Goal: Navigation & Orientation: Find specific page/section

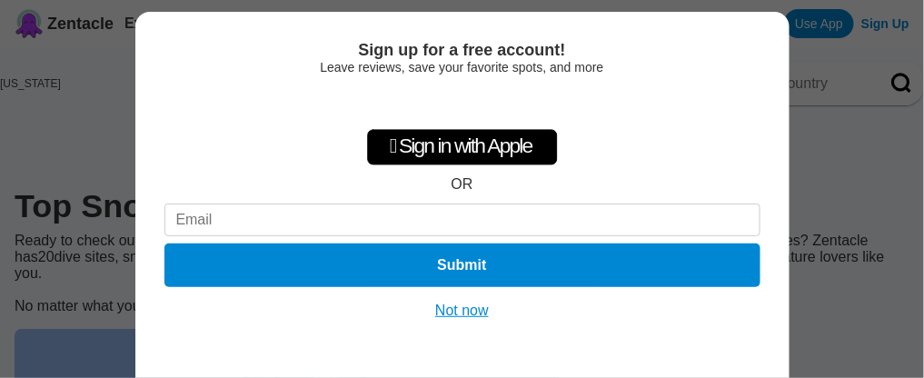
click at [466, 308] on button "Not now" at bounding box center [462, 311] width 64 height 18
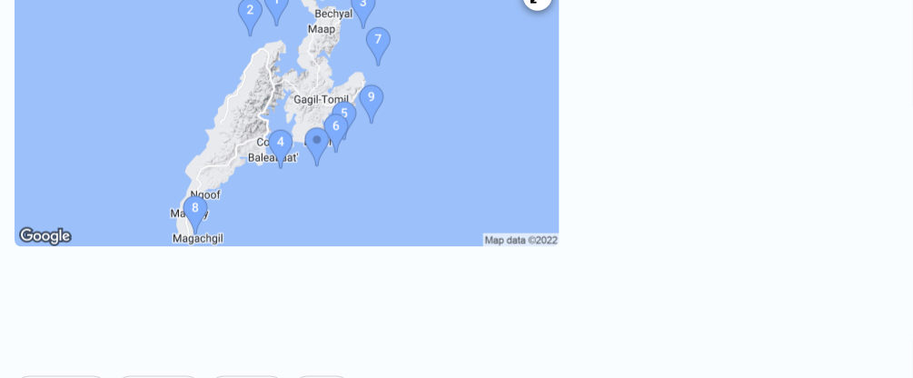
scroll to position [254, 0]
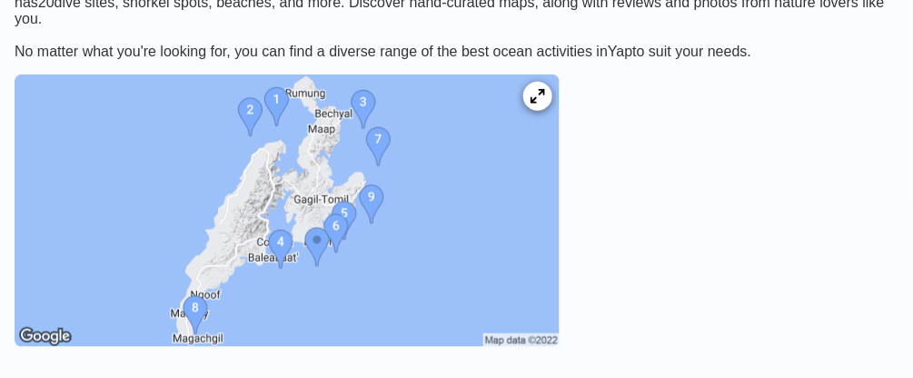
click at [540, 104] on icon at bounding box center [537, 96] width 15 height 15
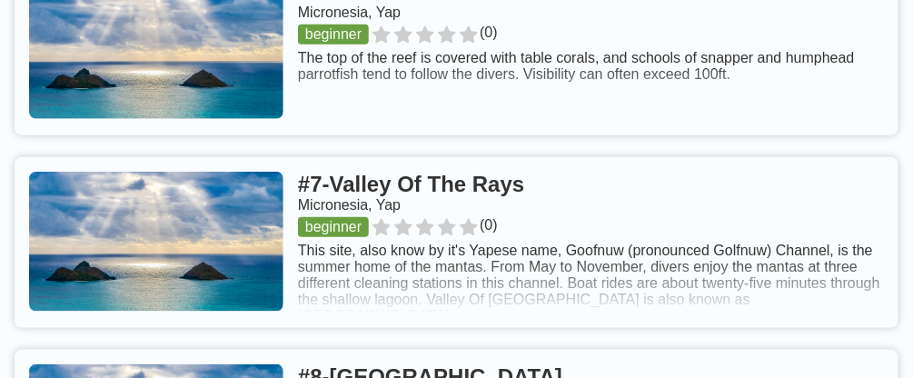
scroll to position [2009, 0]
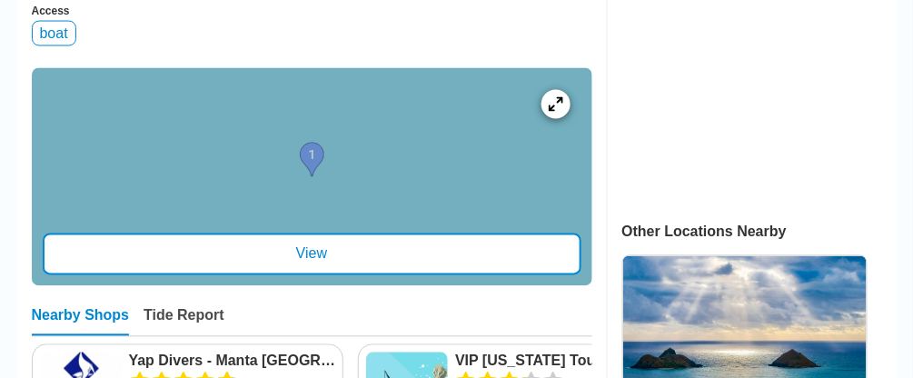
scroll to position [707, 0]
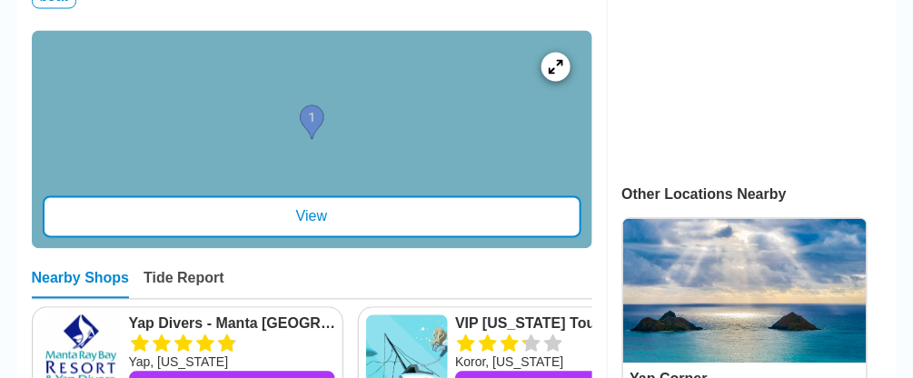
click at [309, 196] on div "View" at bounding box center [312, 217] width 539 height 42
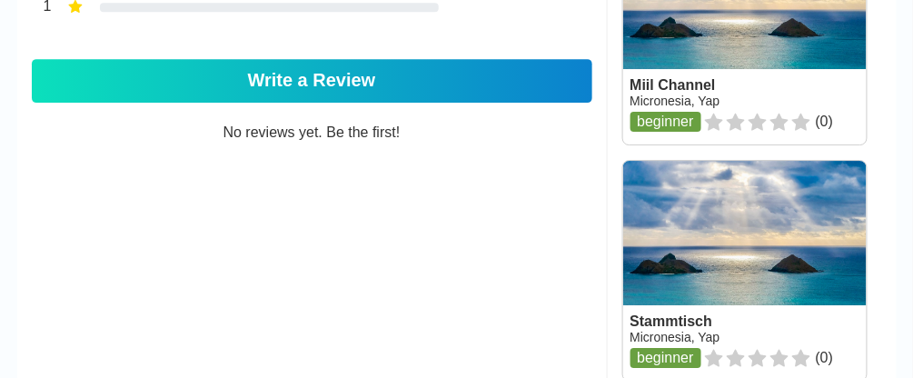
scroll to position [0, 0]
